Goal: Navigation & Orientation: Find specific page/section

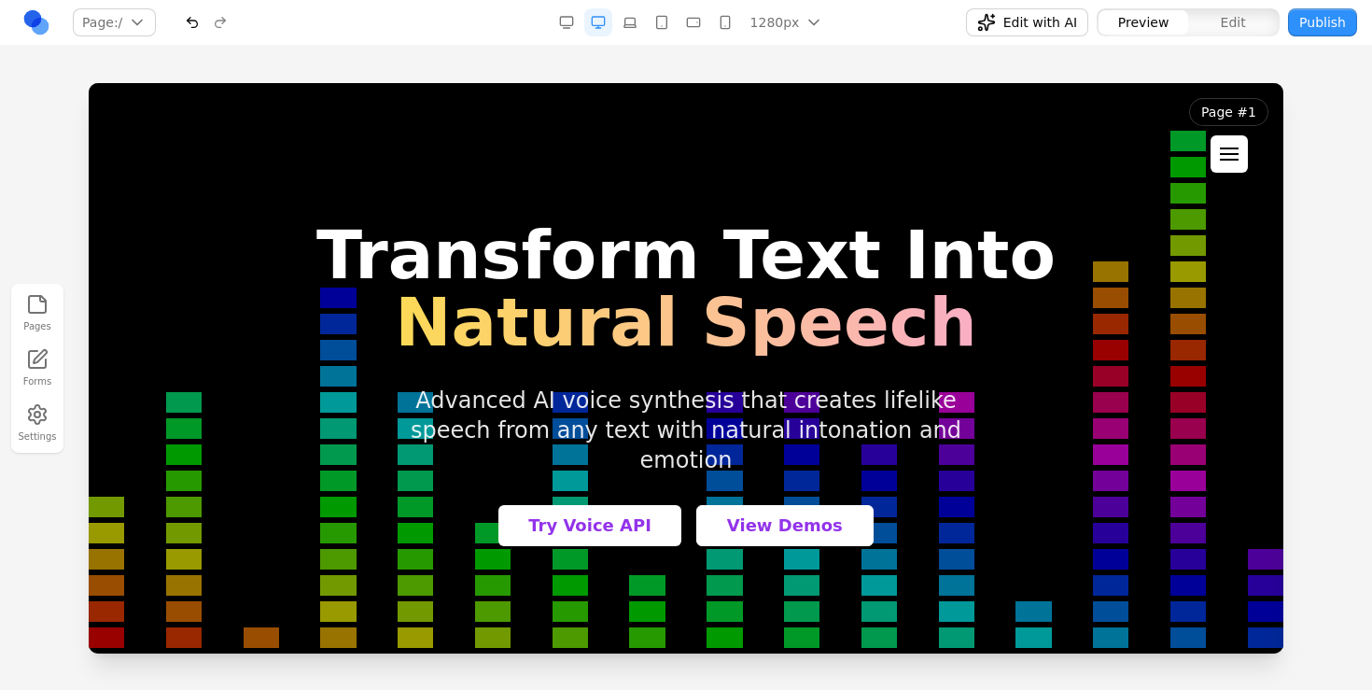
click at [1231, 148] on div at bounding box center [1229, 148] width 19 height 2
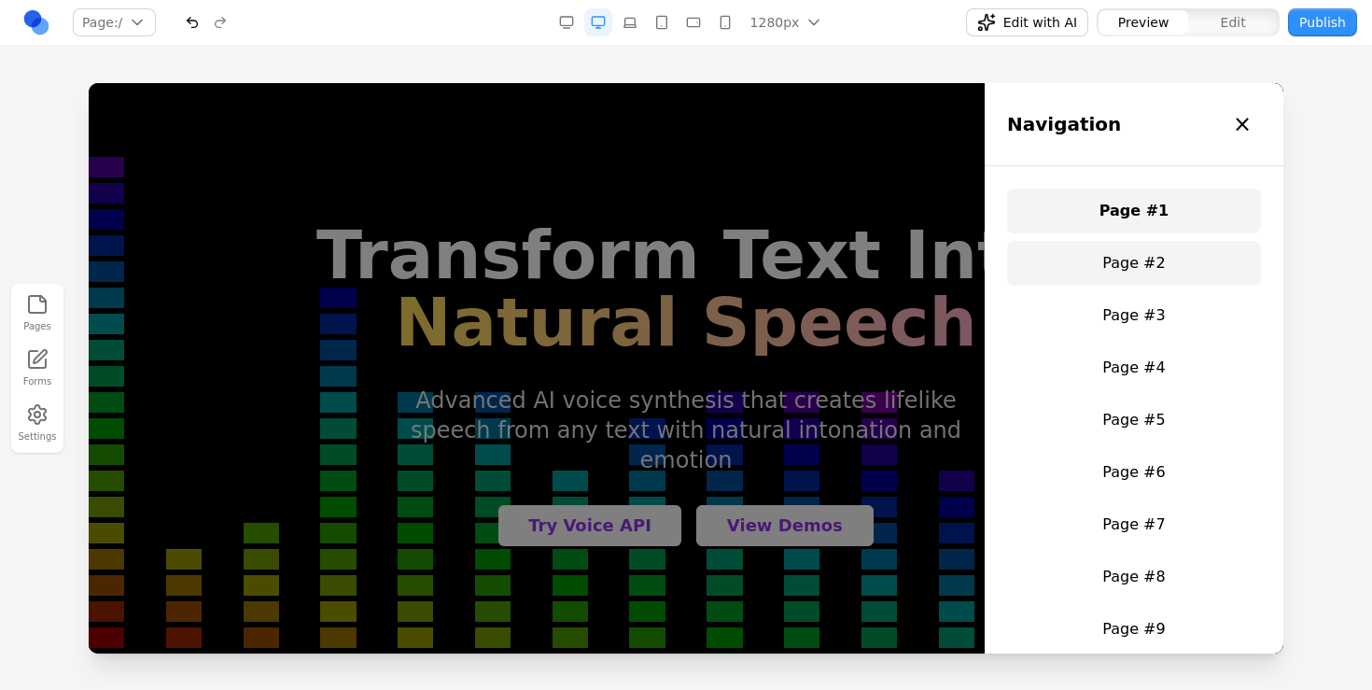
click at [1137, 253] on link "Page #2" at bounding box center [1134, 263] width 254 height 45
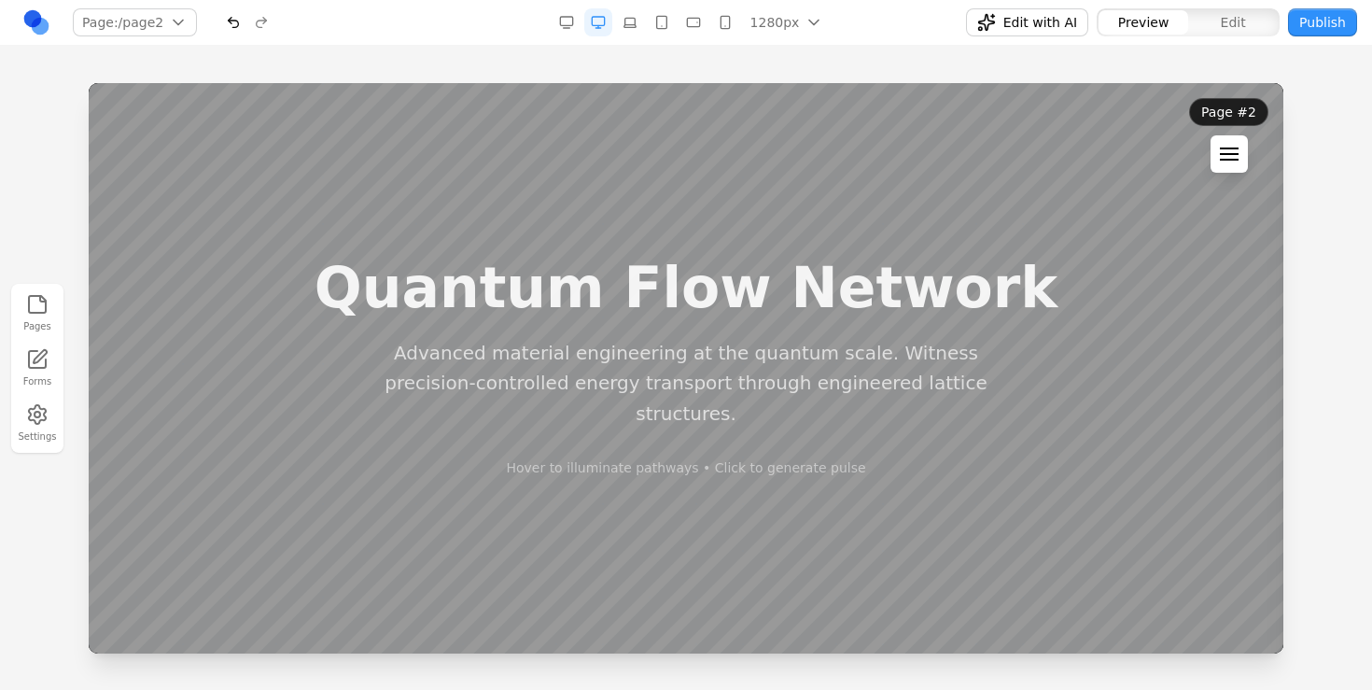
click at [1228, 157] on div at bounding box center [1229, 153] width 19 height 13
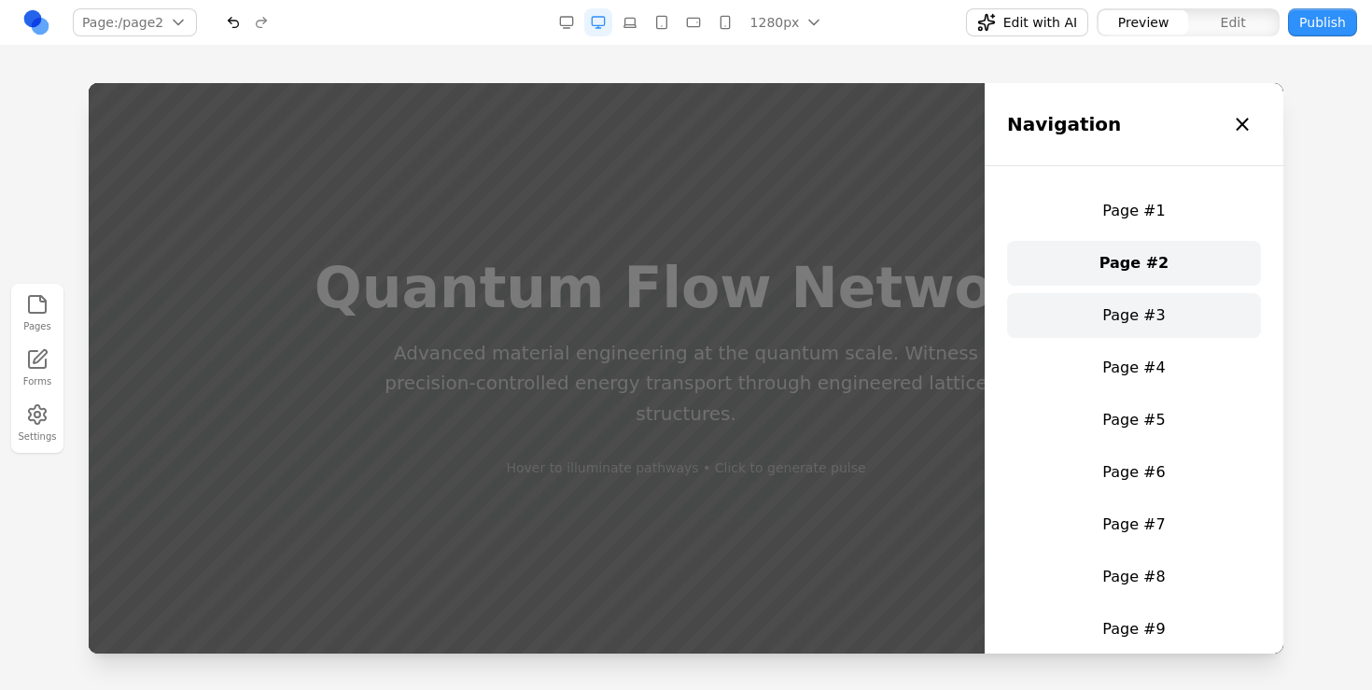
click at [1154, 300] on link "Page #3" at bounding box center [1134, 315] width 254 height 45
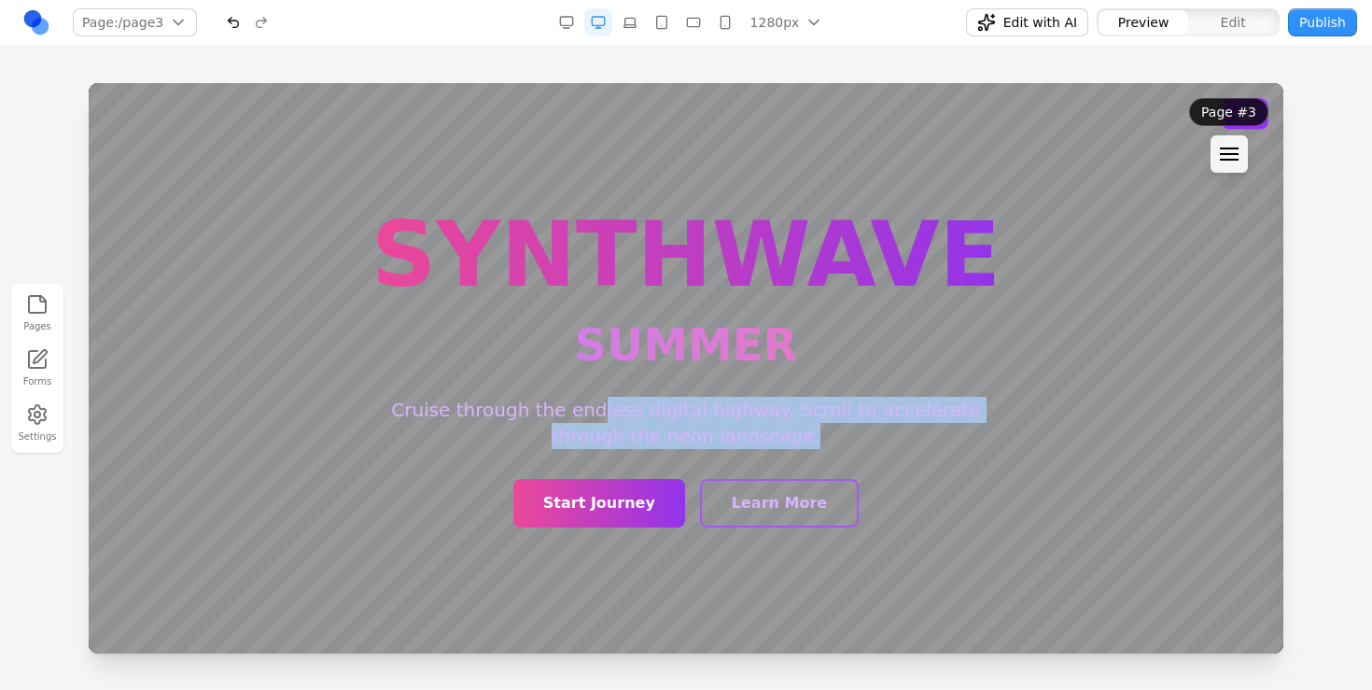
drag, startPoint x: 565, startPoint y: 406, endPoint x: 837, endPoint y: 447, distance: 274.6
click at [837, 447] on p "Cruise through the endless digital highway. Scroll to accelerate through the ne…" at bounding box center [685, 423] width 627 height 52
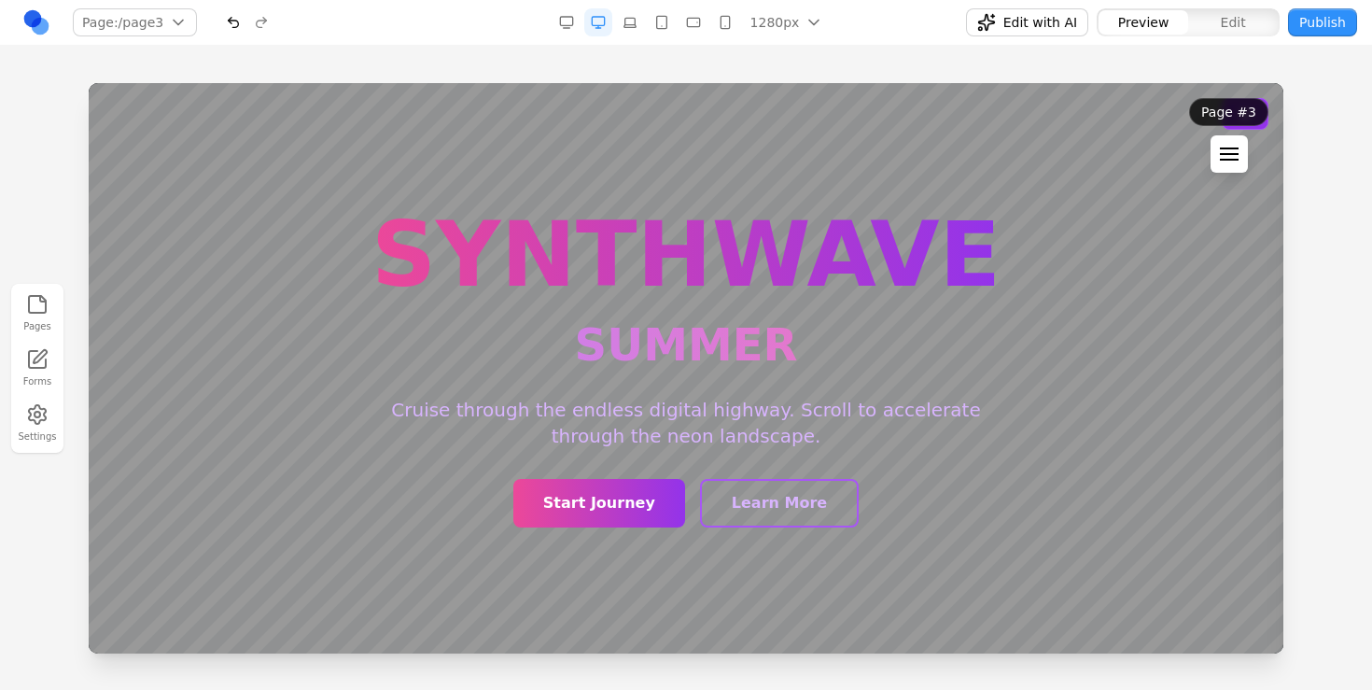
click at [1222, 160] on div at bounding box center [1229, 160] width 19 height 2
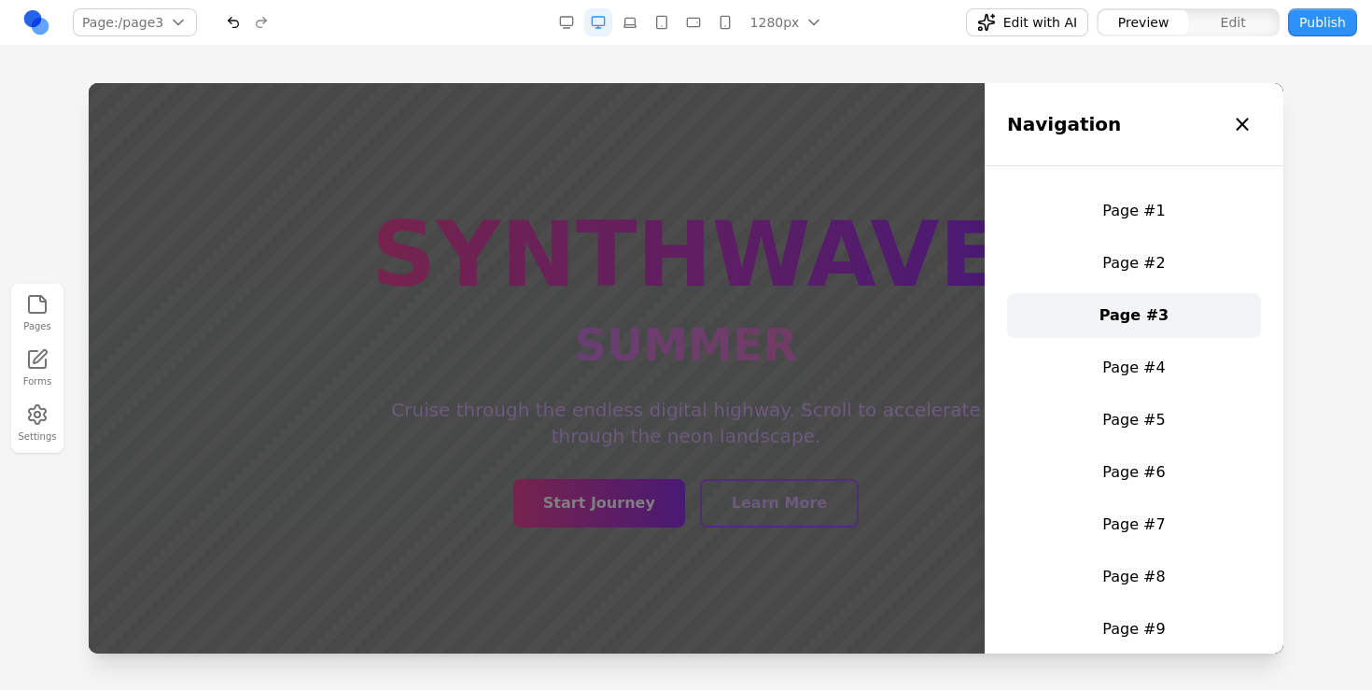
click at [1132, 359] on link "Page #4" at bounding box center [1134, 367] width 254 height 45
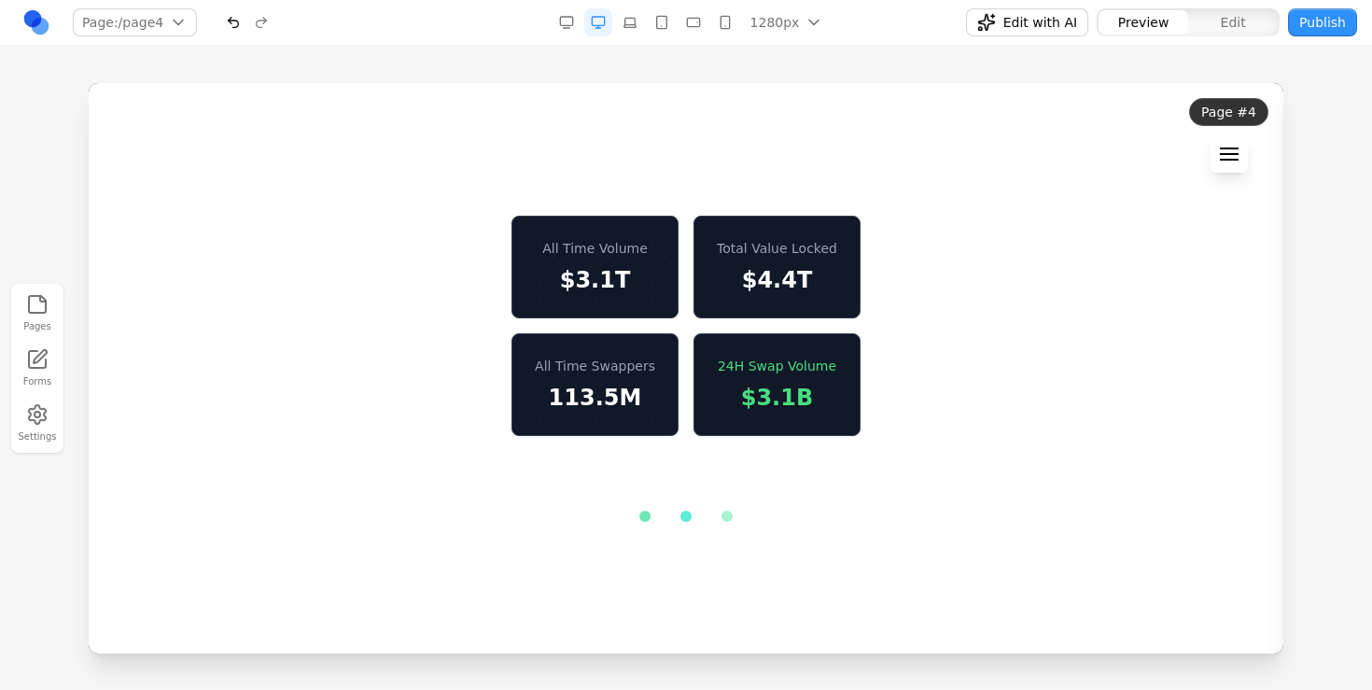
click at [1227, 147] on button at bounding box center [1228, 153] width 37 height 37
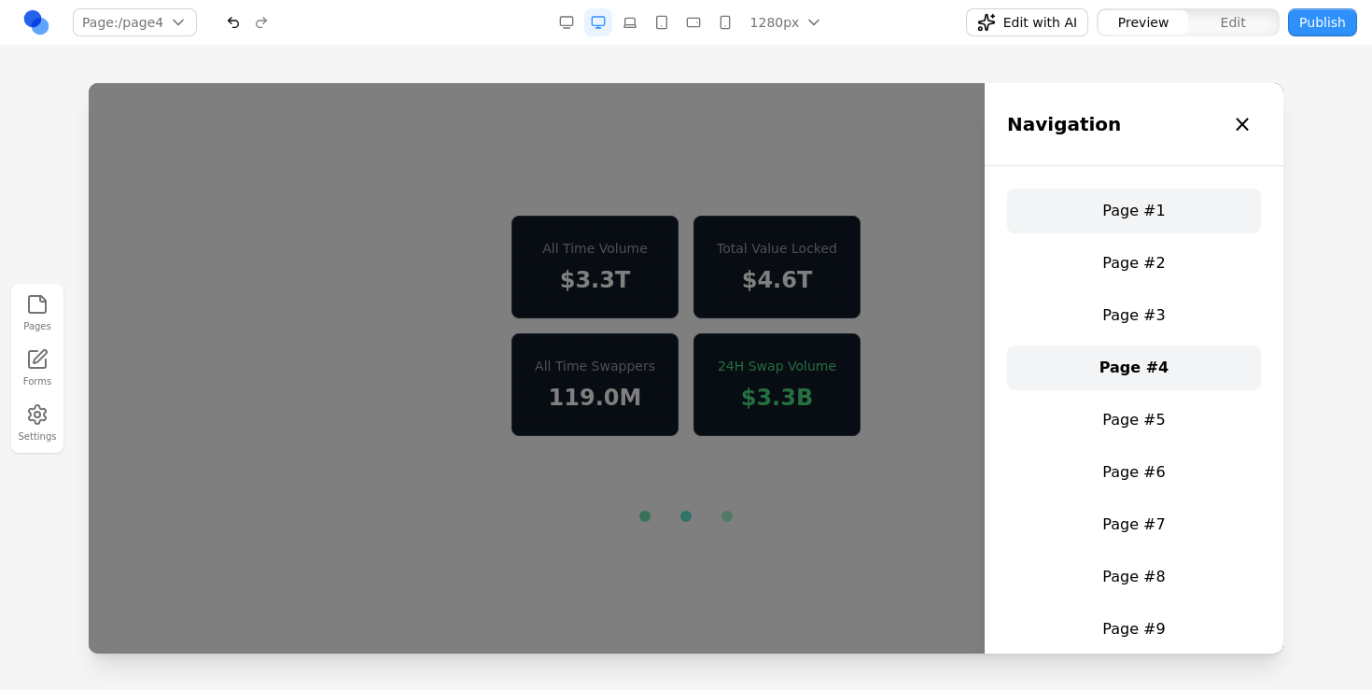
click at [1107, 193] on link "Page #1" at bounding box center [1134, 210] width 254 height 45
